Goal: Information Seeking & Learning: Learn about a topic

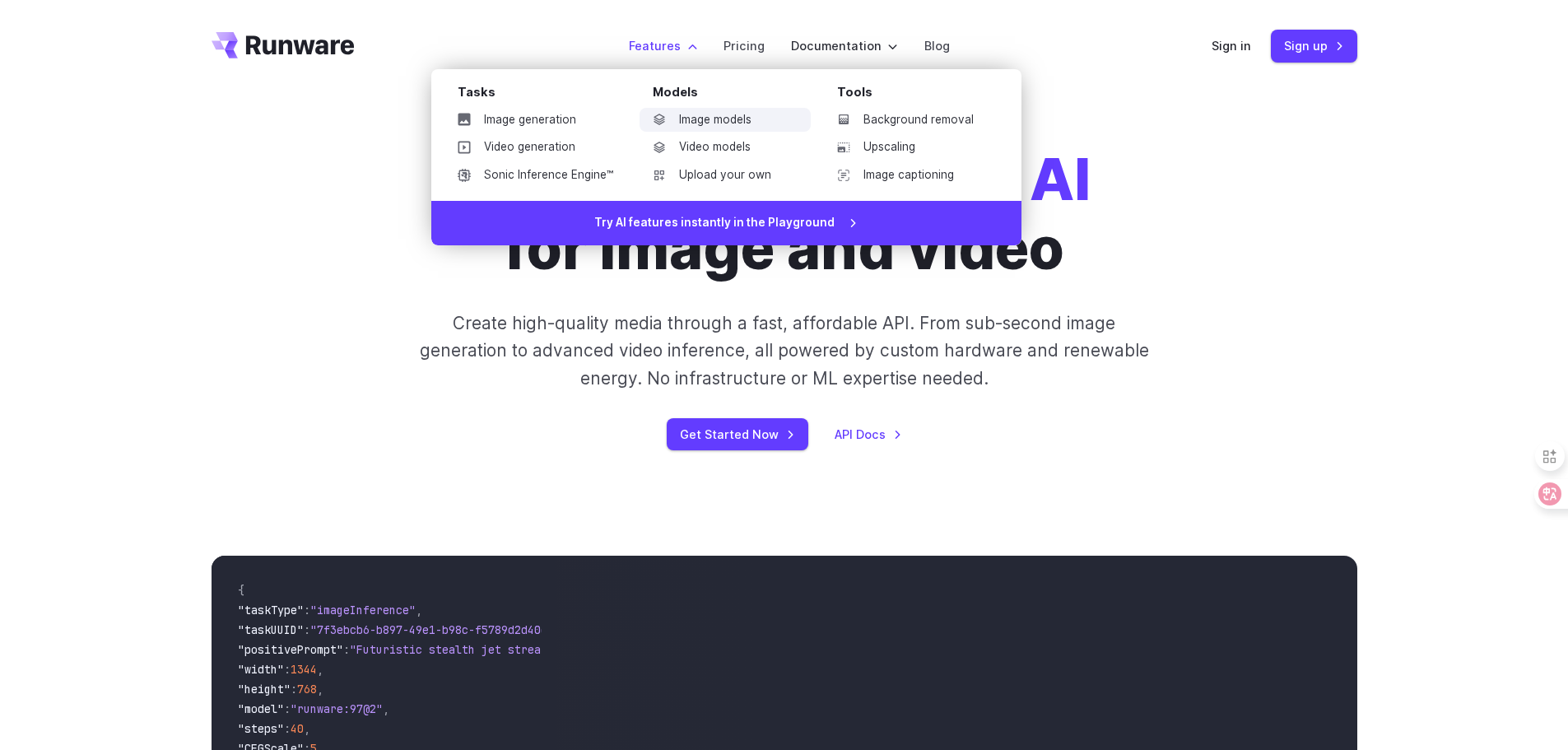
click at [722, 117] on link "Image models" at bounding box center [726, 120] width 172 height 25
